Goal: Task Accomplishment & Management: Manage account settings

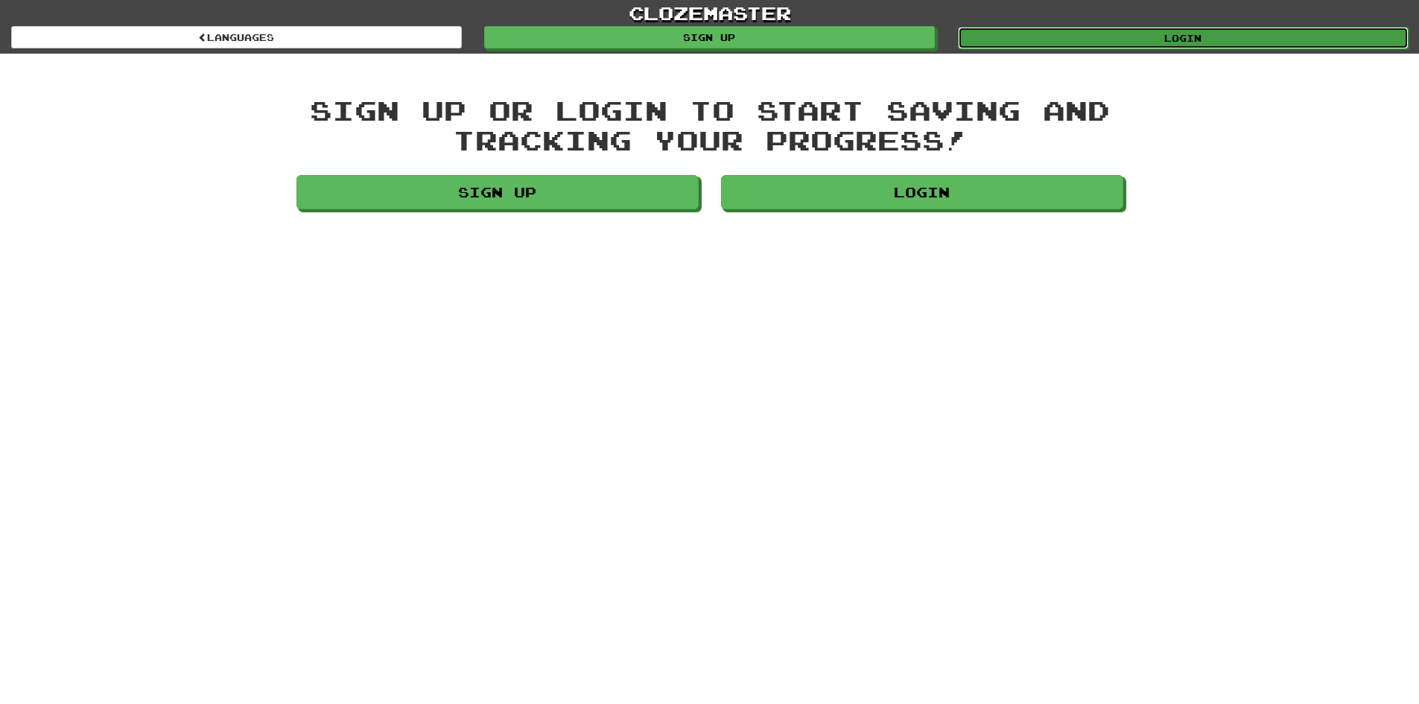
click at [1334, 34] on link "Login" at bounding box center [1183, 38] width 451 height 22
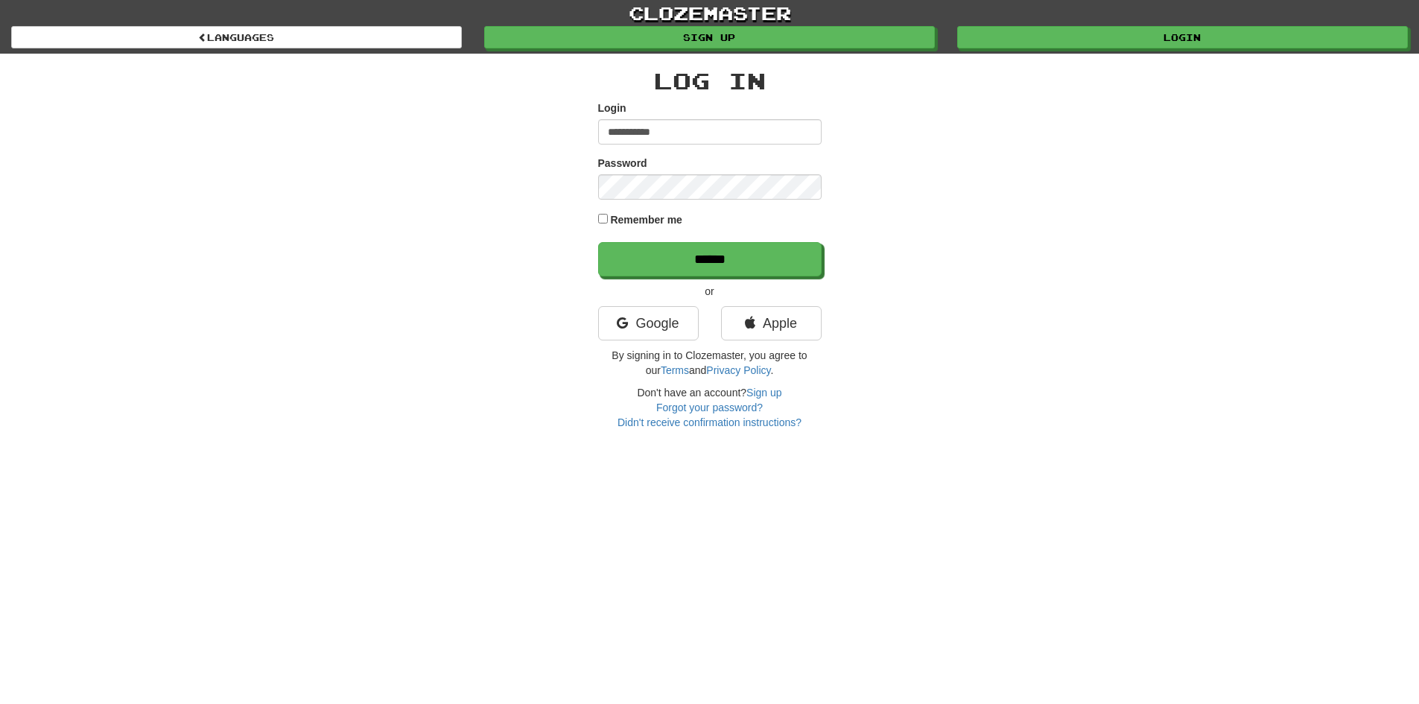
type input "**********"
click at [598, 242] on input "******" at bounding box center [710, 259] width 224 height 34
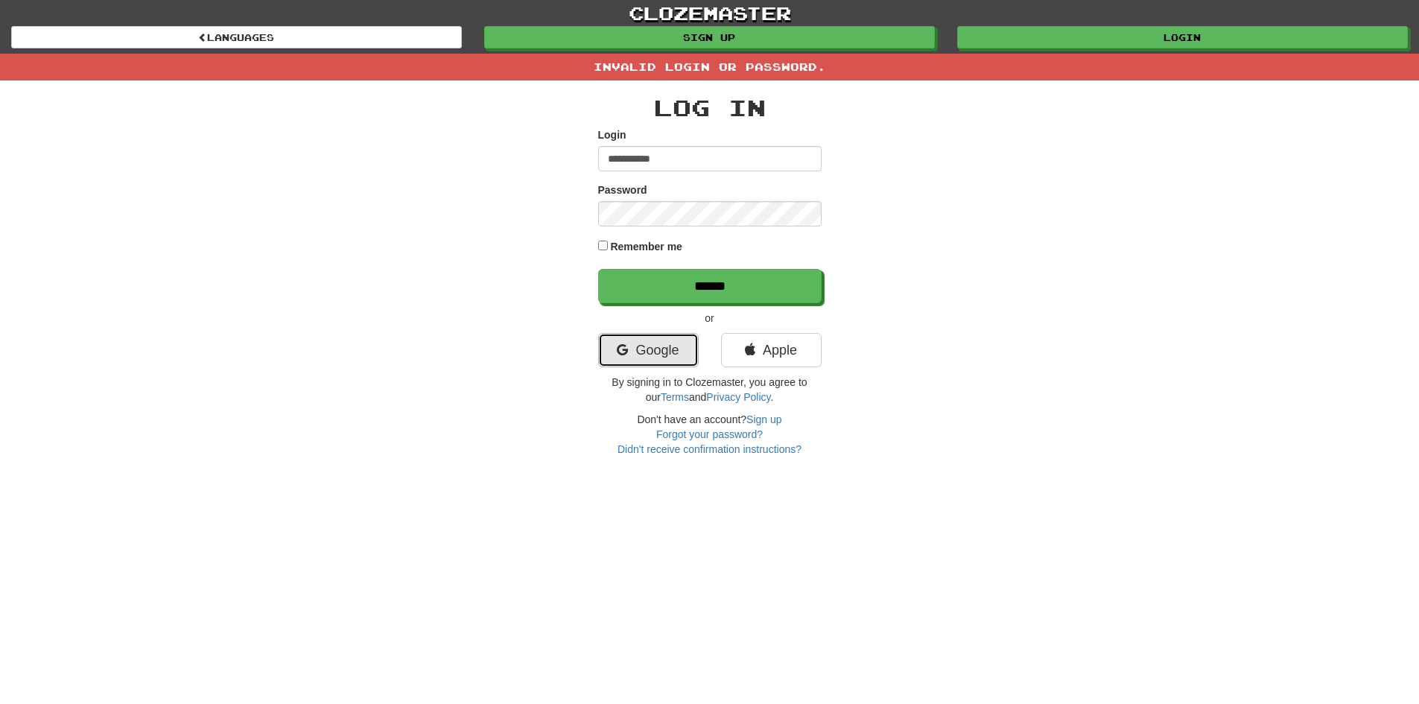
click at [661, 333] on link "Google" at bounding box center [648, 350] width 101 height 34
